Goal: Find specific page/section: Find specific page/section

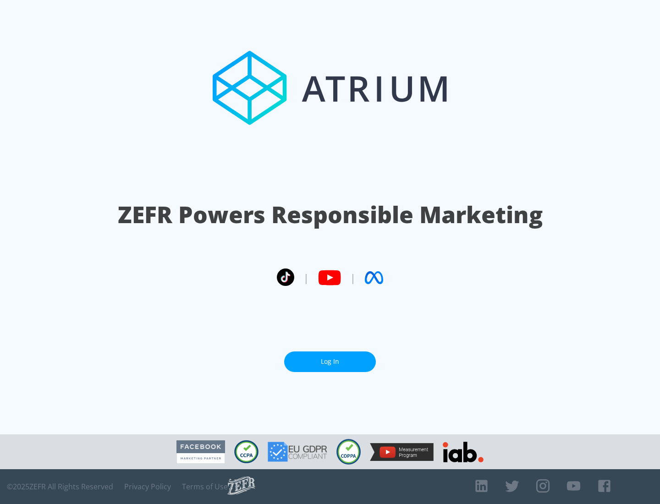
click at [330, 362] on link "Log In" at bounding box center [330, 362] width 92 height 21
